Goal: Task Accomplishment & Management: Use online tool/utility

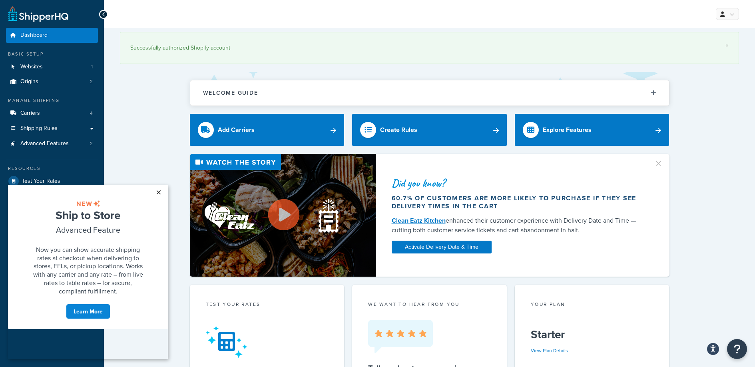
click at [160, 191] on link "×" at bounding box center [158, 192] width 14 height 14
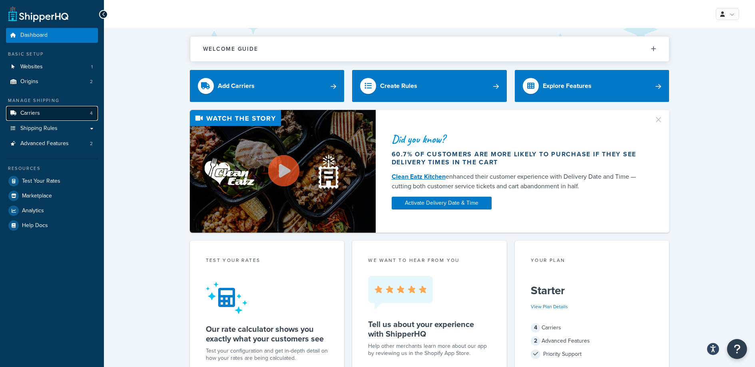
click at [28, 113] on span "Carriers" at bounding box center [30, 113] width 20 height 7
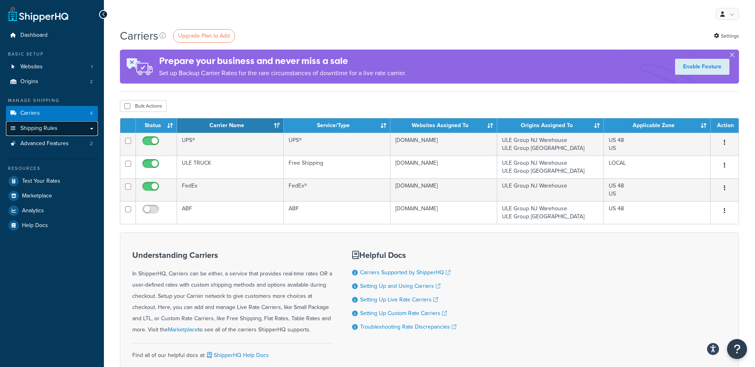
click at [69, 132] on link "Shipping Rules" at bounding box center [52, 128] width 92 height 15
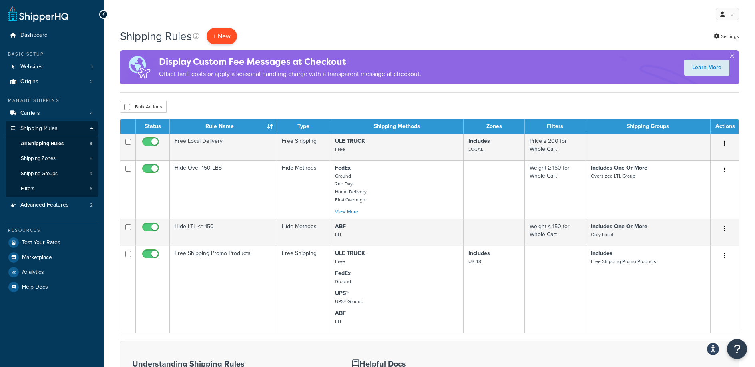
click at [223, 36] on p "+ New" at bounding box center [222, 36] width 30 height 16
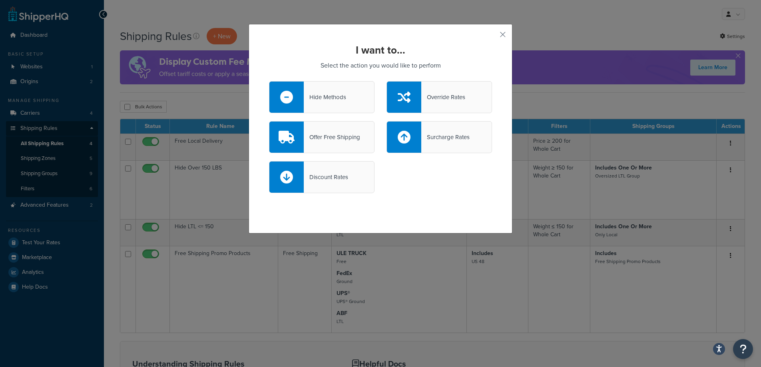
click at [306, 136] on div "Offer Free Shipping" at bounding box center [332, 136] width 56 height 11
click at [0, 0] on input "Offer Free Shipping" at bounding box center [0, 0] width 0 height 0
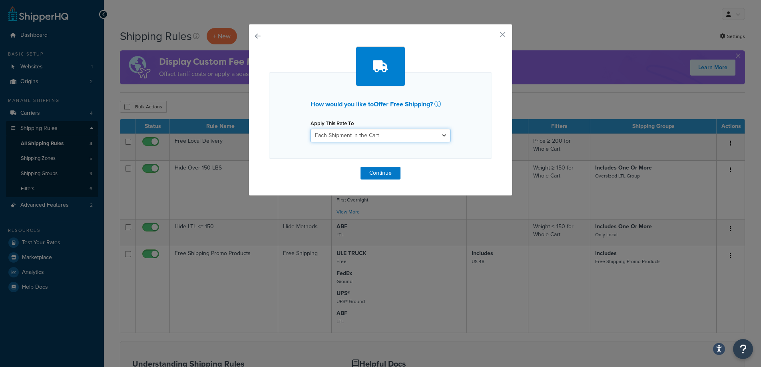
click at [363, 139] on select "Each Shipment in the Cart Each Shipping Group in the Cart Each Item within a Sh…" at bounding box center [380, 136] width 140 height 14
click at [492, 36] on button "button" at bounding box center [491, 37] width 2 height 2
